Goal: Transaction & Acquisition: Purchase product/service

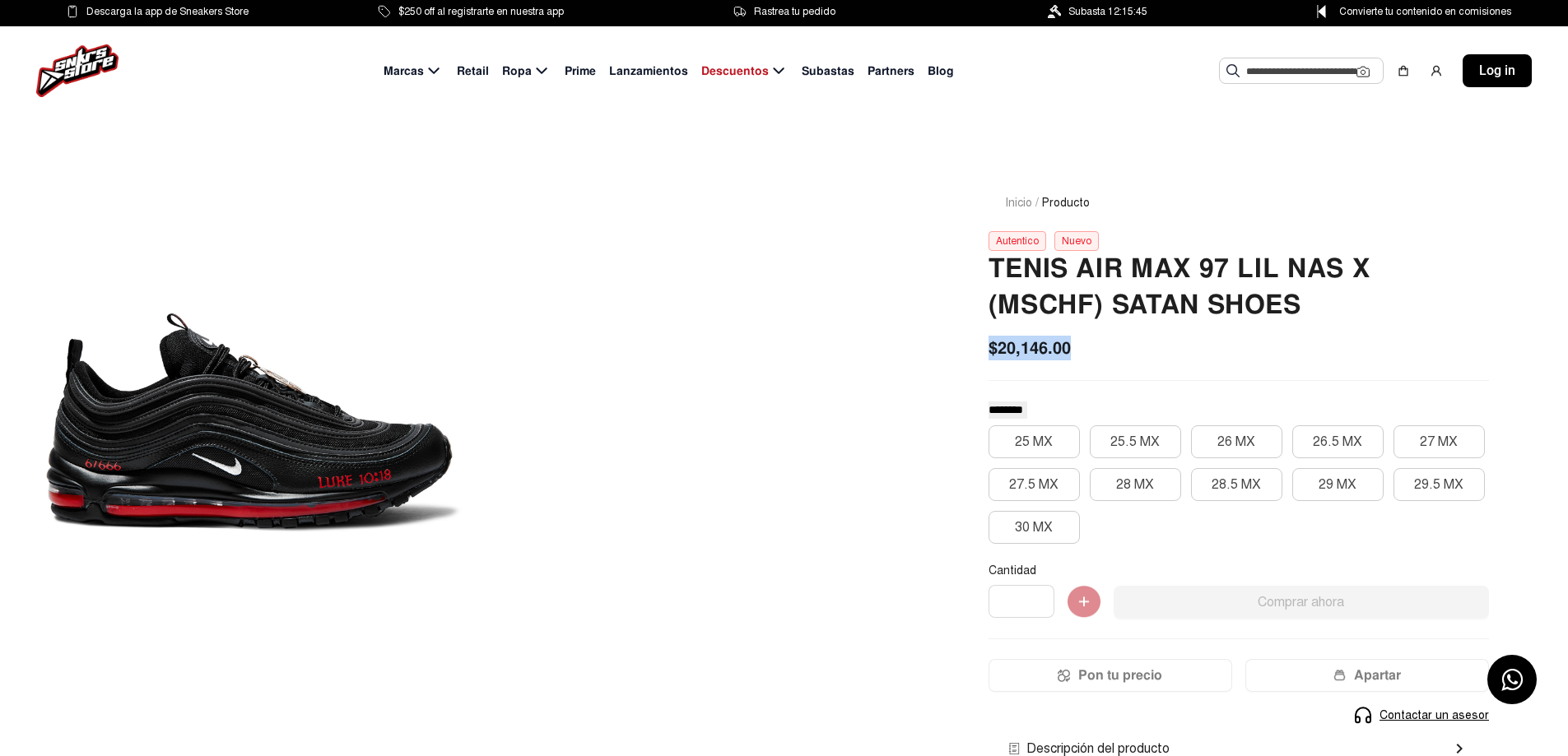
drag, startPoint x: 987, startPoint y: 348, endPoint x: 1072, endPoint y: 348, distance: 85.0
click at [1072, 348] on div "Inicio / Producto Autentico Nuevo Tenis Air Max 97 Lil Nas X (mschf) Satan Shoe…" at bounding box center [1238, 556] width 579 height 804
drag, startPoint x: 364, startPoint y: 432, endPoint x: 192, endPoint y: 432, distance: 172.0
click at [297, 432] on div at bounding box center [251, 424] width 425 height 539
drag, startPoint x: 189, startPoint y: 432, endPoint x: 453, endPoint y: 530, distance: 281.6
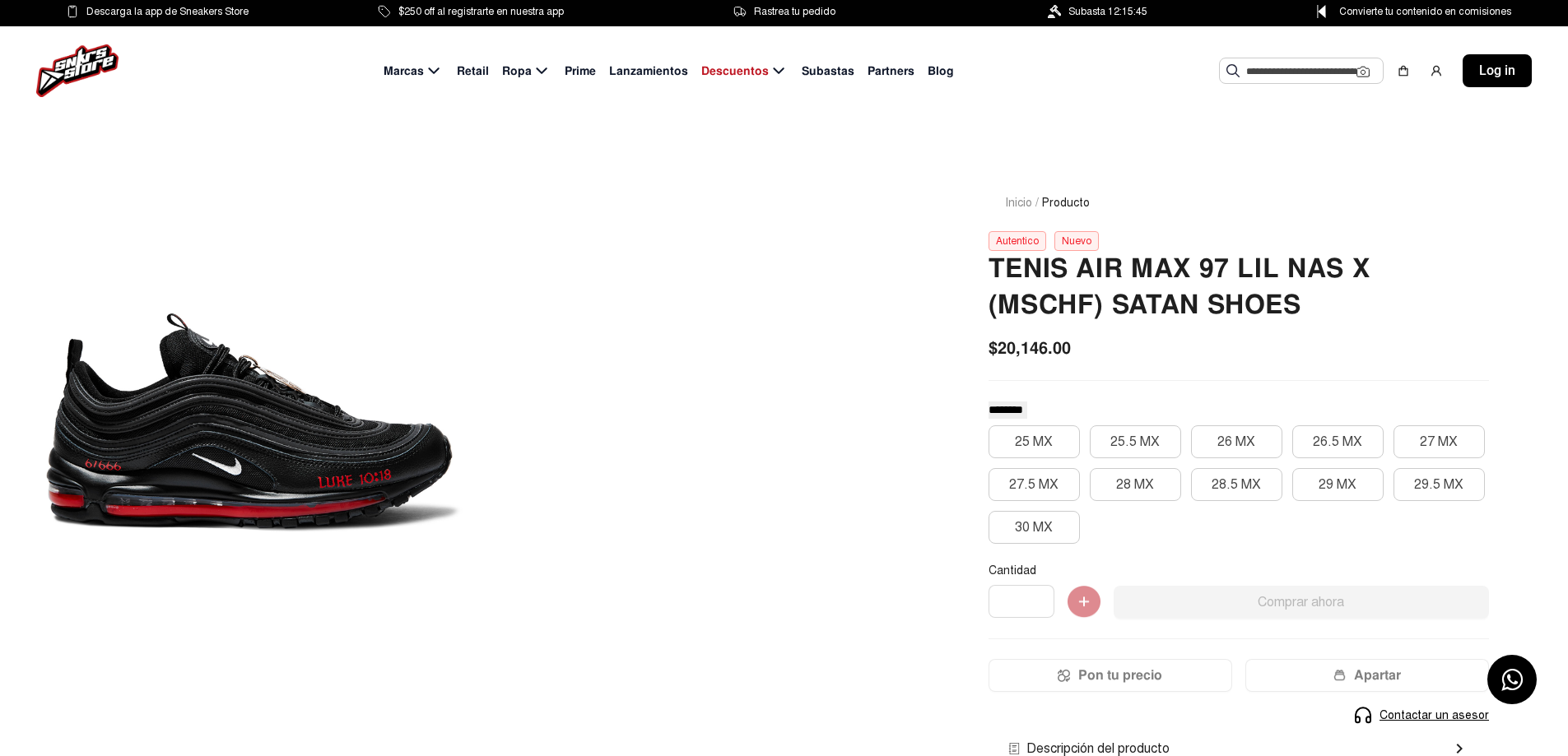
click at [453, 530] on div at bounding box center [251, 424] width 425 height 539
click at [1447, 446] on button "27 MX" at bounding box center [1439, 442] width 91 height 33
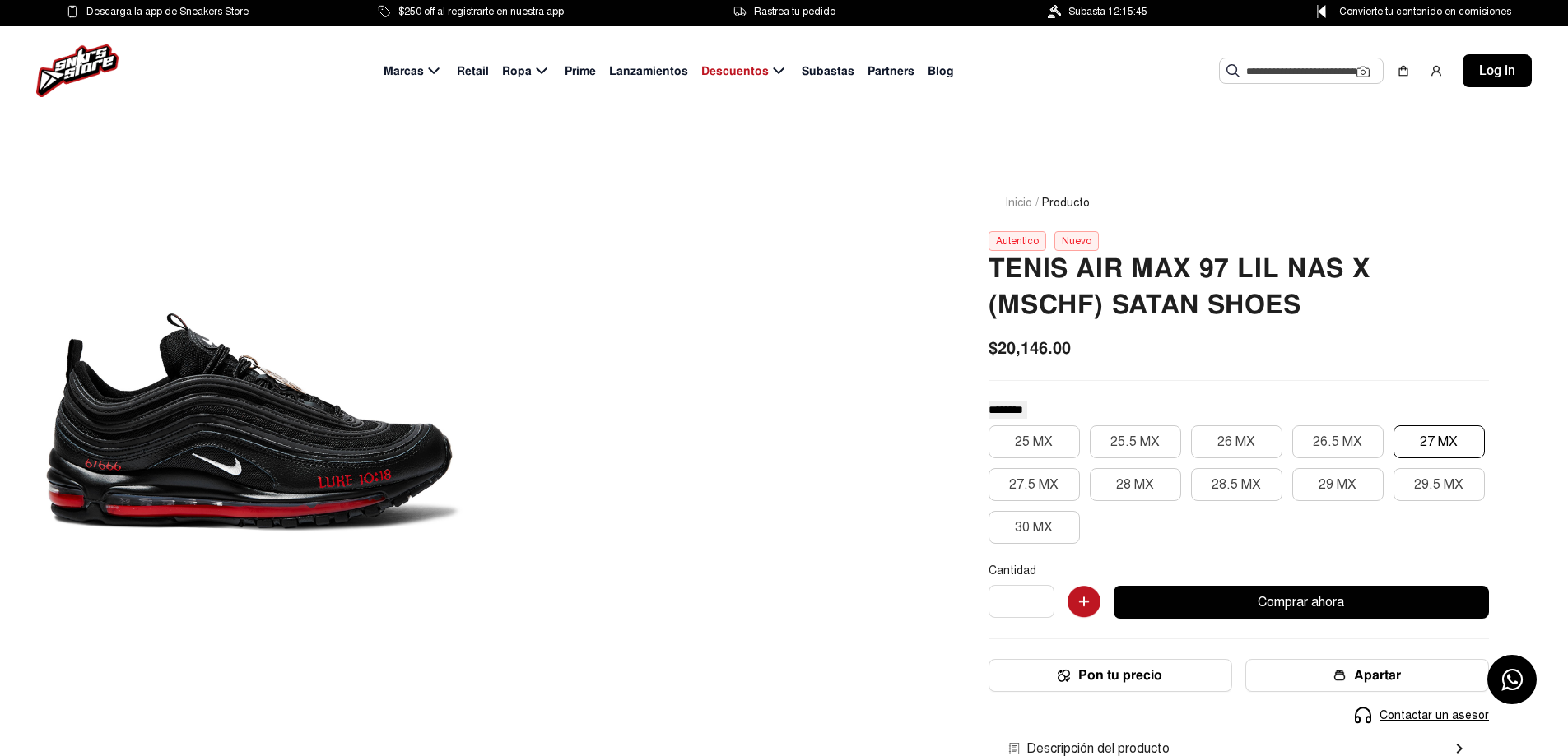
click at [1462, 421] on div "******** ******** ********* 25 MX 25.5 MX 26 MX 26.5 MX 27 MX 27.5 MX 28 MX 28.…" at bounding box center [1238, 669] width 500 height 538
click at [1388, 450] on div "25 MX 25.5 MX 26 MX 26.5 MX 27 MX 27.5 MX 28 MX 28.5 MX 29 MX 29.5 MX 30 MX" at bounding box center [1238, 485] width 500 height 118
click at [1408, 447] on button "27 MX" at bounding box center [1439, 442] width 91 height 33
click at [995, 239] on div "Autentico" at bounding box center [1017, 241] width 57 height 20
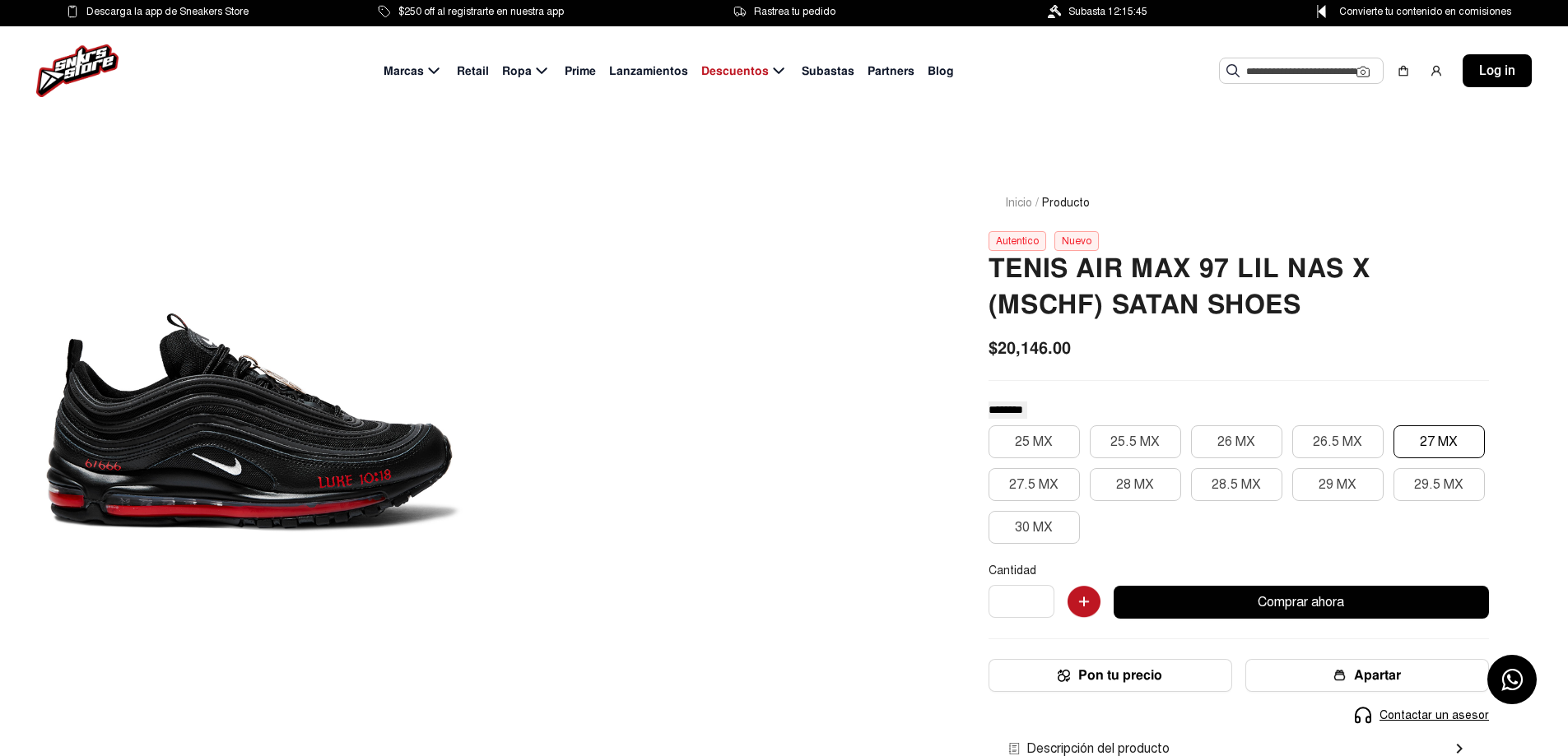
click at [1034, 242] on div "Autentico" at bounding box center [1017, 241] width 57 height 20
click at [1069, 239] on div "Nuevo" at bounding box center [1076, 241] width 45 height 20
drag, startPoint x: 609, startPoint y: 318, endPoint x: 552, endPoint y: 354, distance: 67.4
click at [572, 342] on div at bounding box center [473, 424] width 870 height 539
drag, startPoint x: 435, startPoint y: 419, endPoint x: 43, endPoint y: 470, distance: 395.3
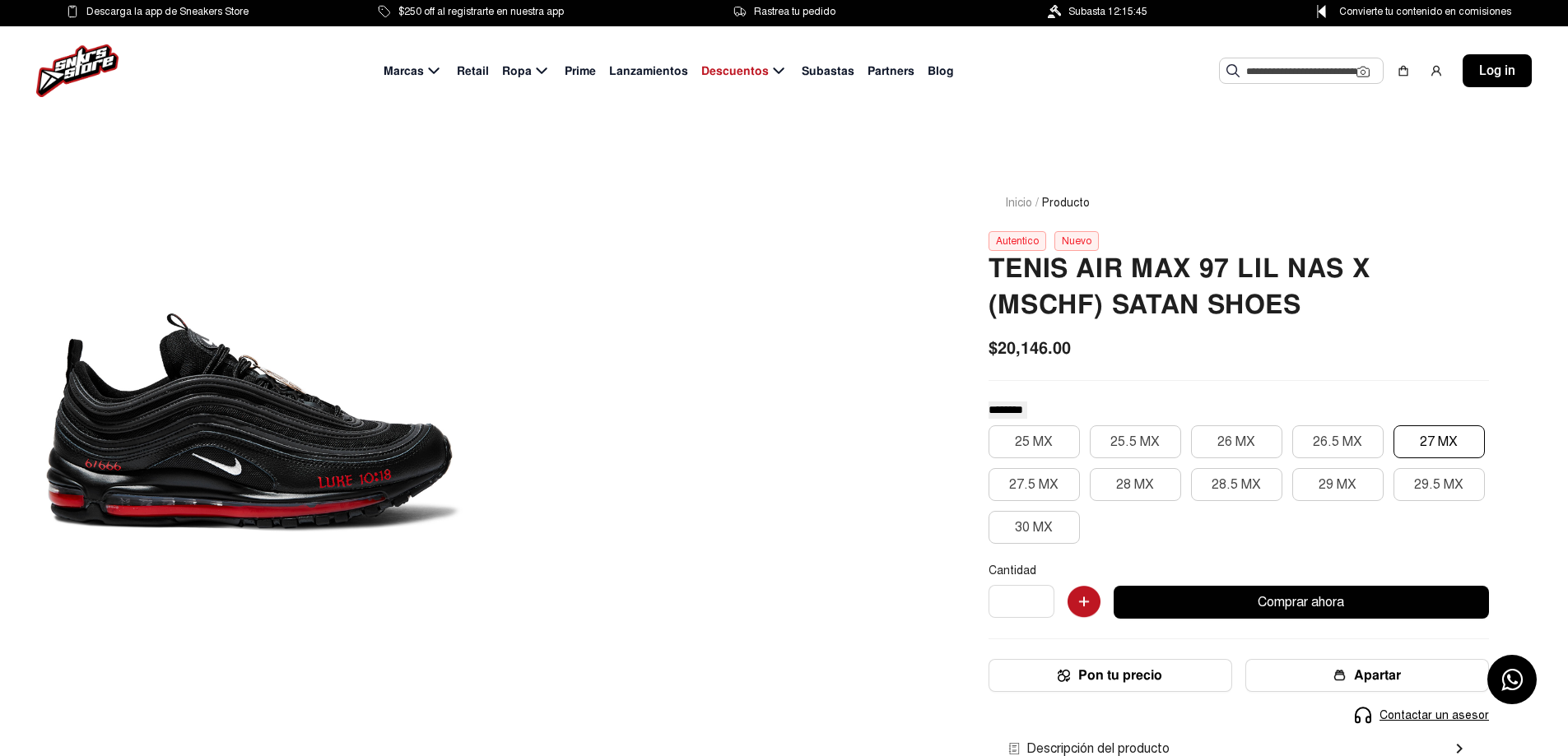
click at [43, 470] on div at bounding box center [251, 424] width 425 height 539
drag, startPoint x: 42, startPoint y: 466, endPoint x: 147, endPoint y: 466, distance: 105.0
click at [147, 466] on div at bounding box center [251, 424] width 425 height 539
drag, startPoint x: 30, startPoint y: 459, endPoint x: 96, endPoint y: 464, distance: 66.2
click at [91, 464] on div "Inicio / Producto Autentico Nuevo Tenis Air Max 97 Lil Nas X (mschf) Satan Shoe…" at bounding box center [784, 537] width 1568 height 844
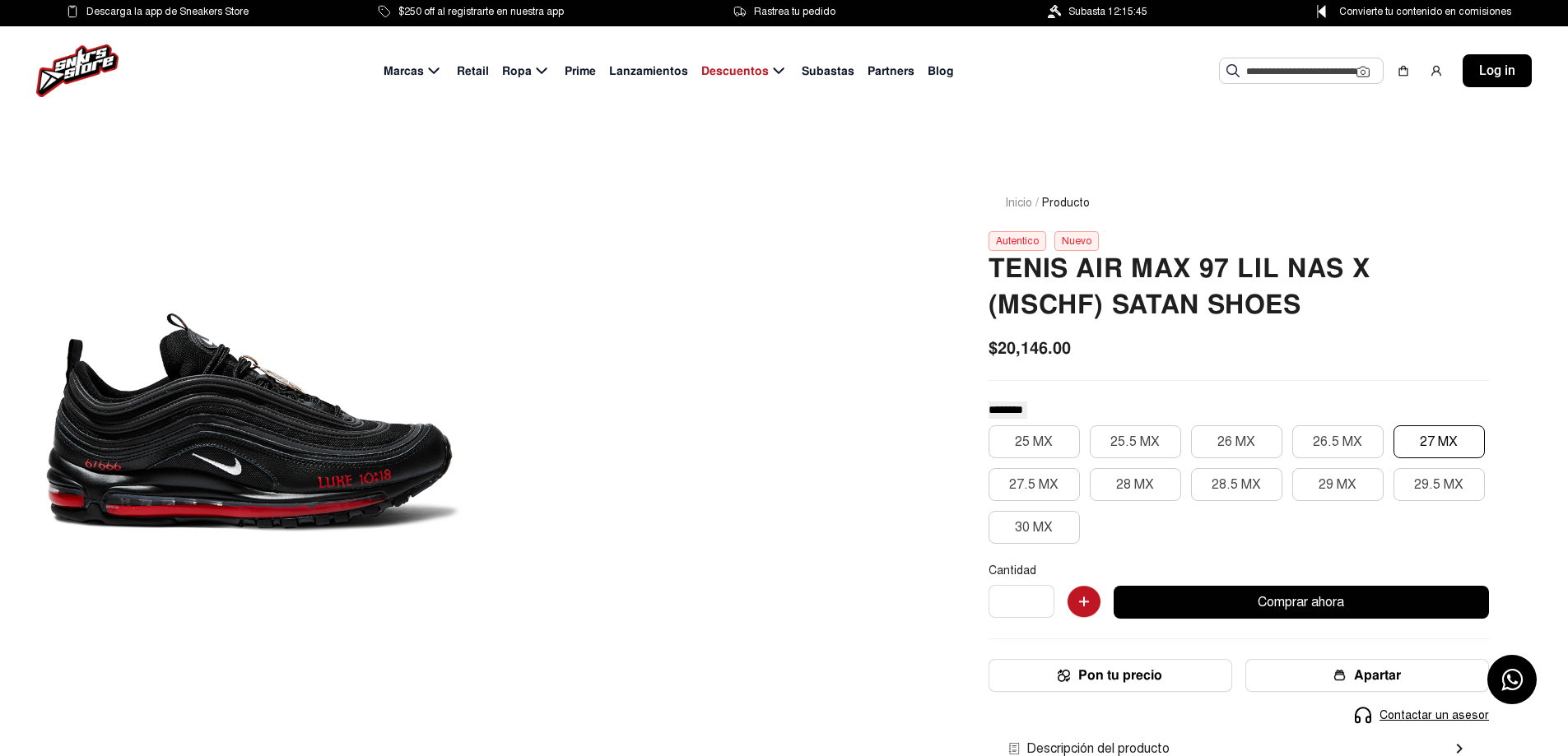
drag, startPoint x: 96, startPoint y: 464, endPoint x: 117, endPoint y: 464, distance: 21.0
click at [99, 464] on div at bounding box center [251, 424] width 425 height 539
click at [124, 465] on div at bounding box center [251, 424] width 425 height 539
click at [1003, 223] on div "Inicio / Producto Autentico Nuevo Tenis Air Max 97 Lil Nas X (mschf) Satan Shoe…" at bounding box center [1238, 556] width 579 height 804
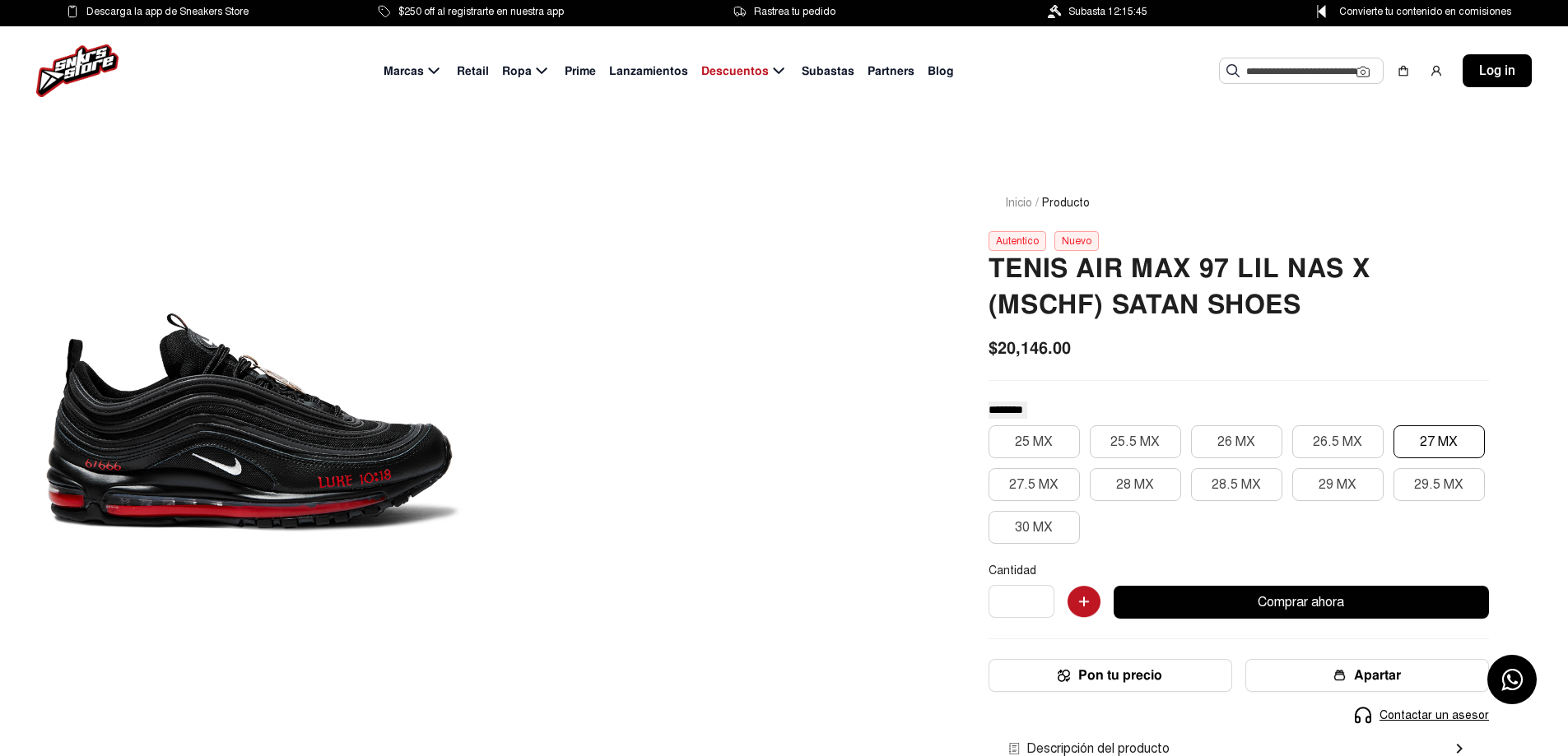
click at [1009, 230] on div "Inicio / Producto Autentico Nuevo Tenis Air Max 97 Lil Nas X (mschf) Satan Shoe…" at bounding box center [1238, 556] width 579 height 804
click at [1024, 244] on div "Autentico" at bounding box center [1017, 241] width 57 height 20
click at [1062, 244] on div "Nuevo" at bounding box center [1076, 241] width 45 height 20
click at [0, 201] on div "Inicio / Producto Autentico Nuevo Tenis Air Max 97 Lil Nas X (mschf) Satan Shoe…" at bounding box center [784, 537] width 1568 height 844
click at [146, 342] on div at bounding box center [251, 424] width 425 height 539
